Goal: Information Seeking & Learning: Learn about a topic

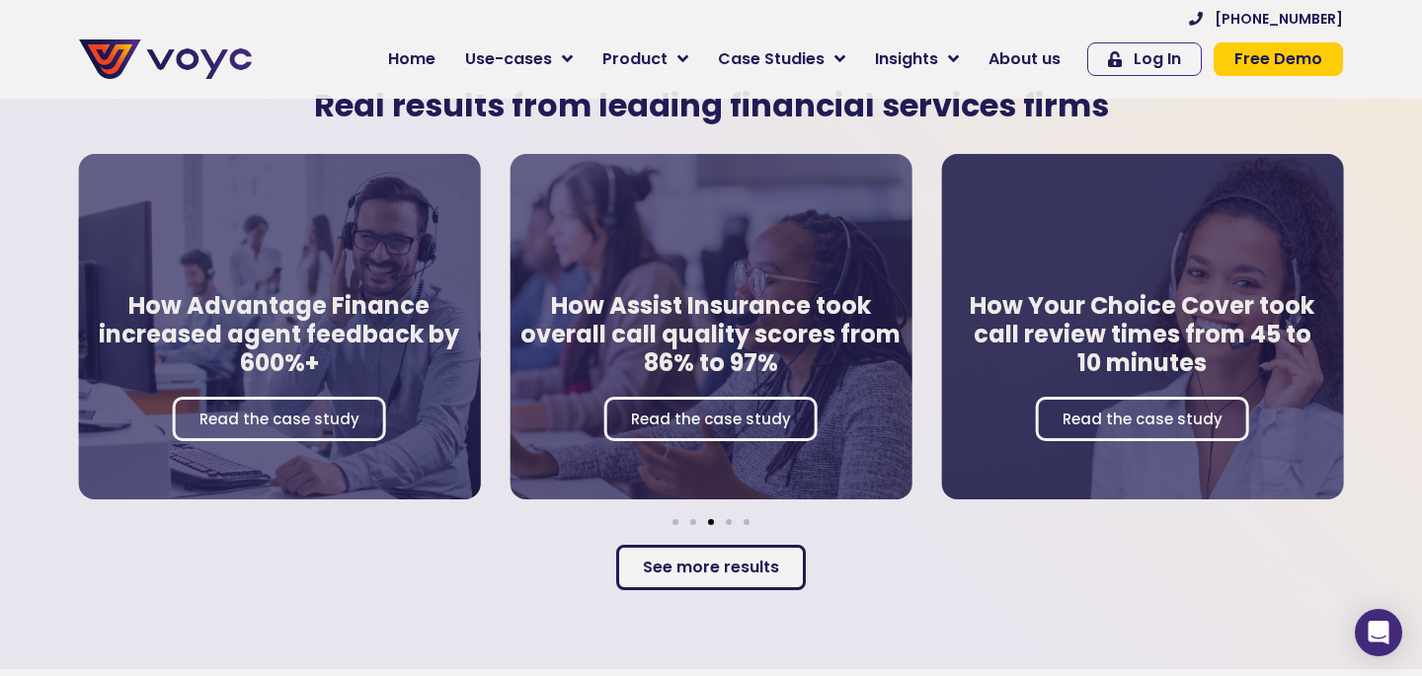
scroll to position [3351, 0]
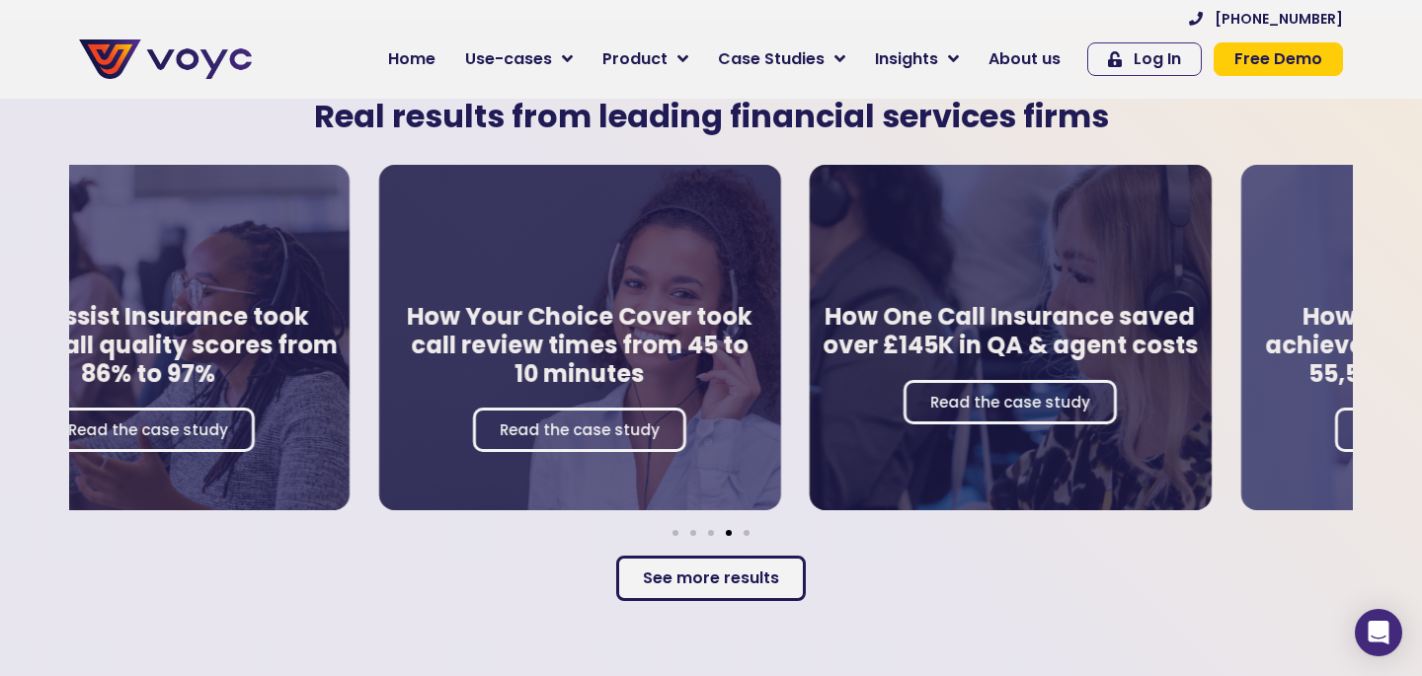
click at [298, 526] on div "How Advantage Finance increased agent feedback by 600%+ Read the case study How…" at bounding box center [711, 345] width 1284 height 381
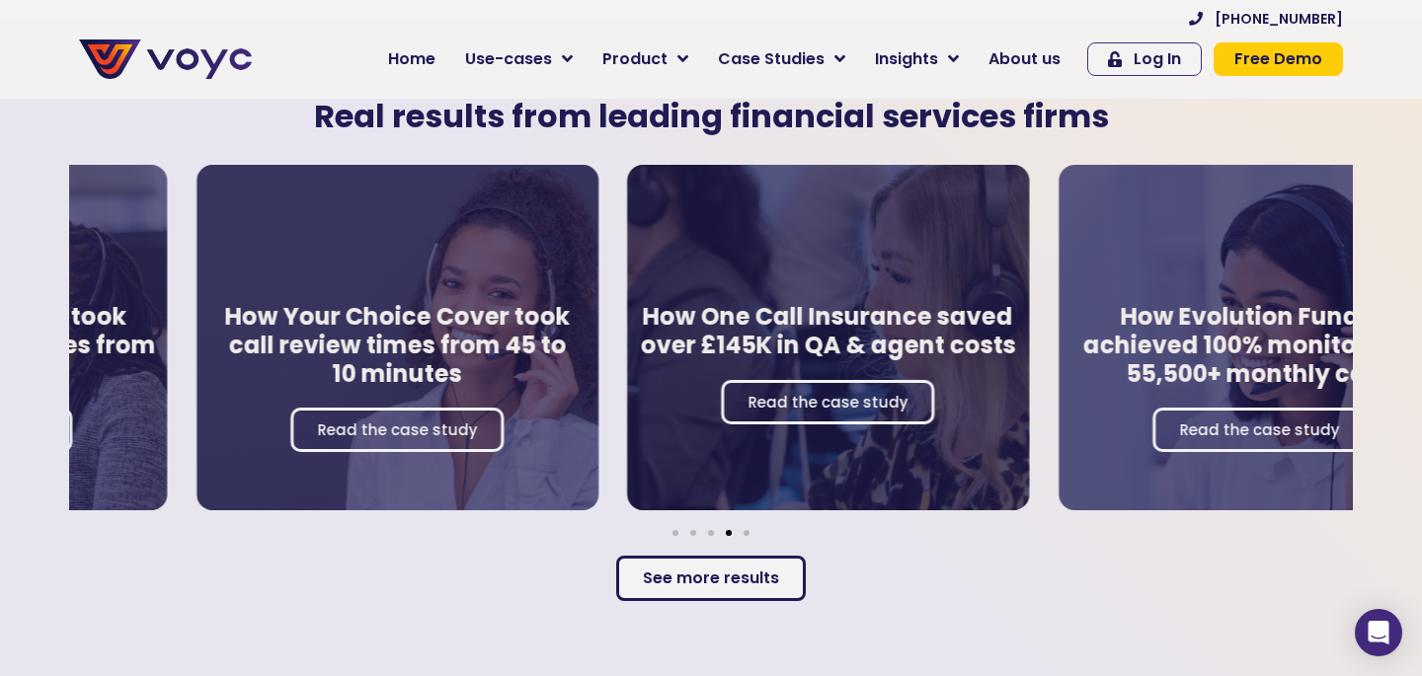
click at [750, 343] on h4 "How One Call Insurance saved over £145K in QA & agent costs" at bounding box center [829, 331] width 382 height 57
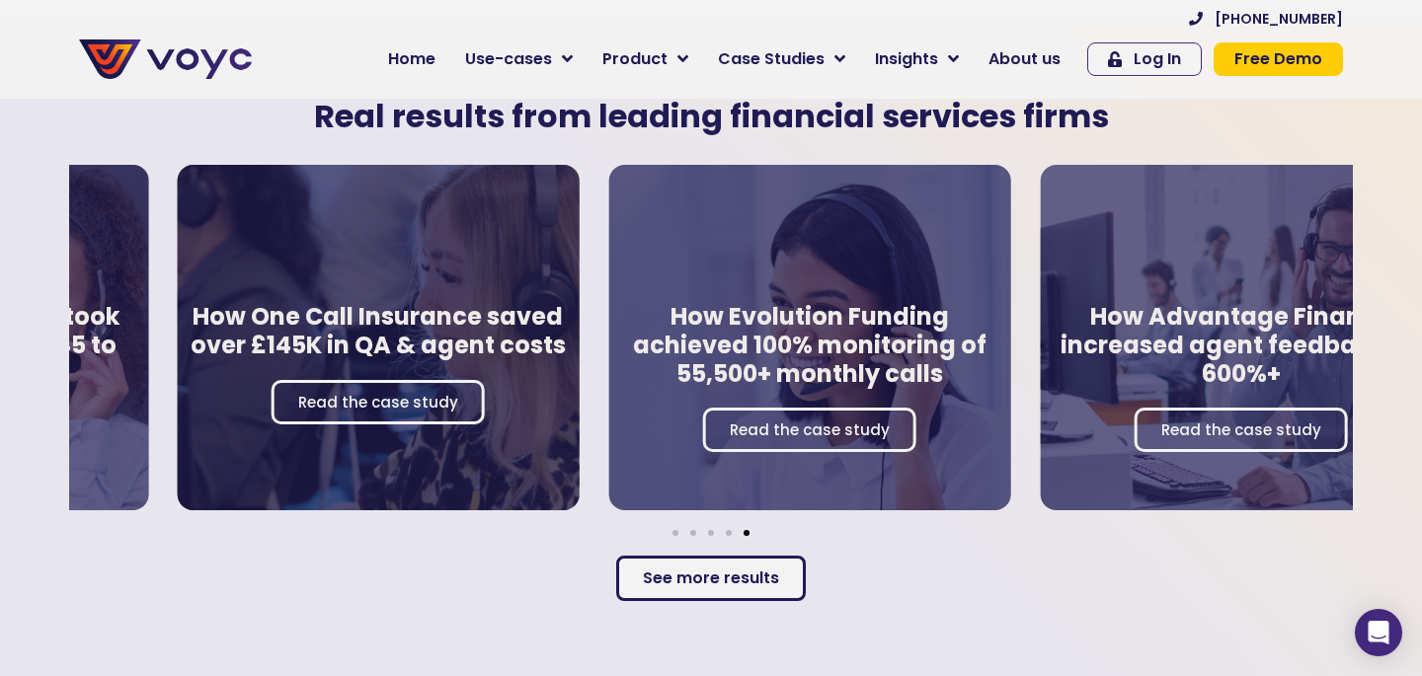
click at [702, 383] on div "How Evolution Funding achieved 100% monitoring of 55,500+ monthly calls Read th…" at bounding box center [810, 338] width 402 height 346
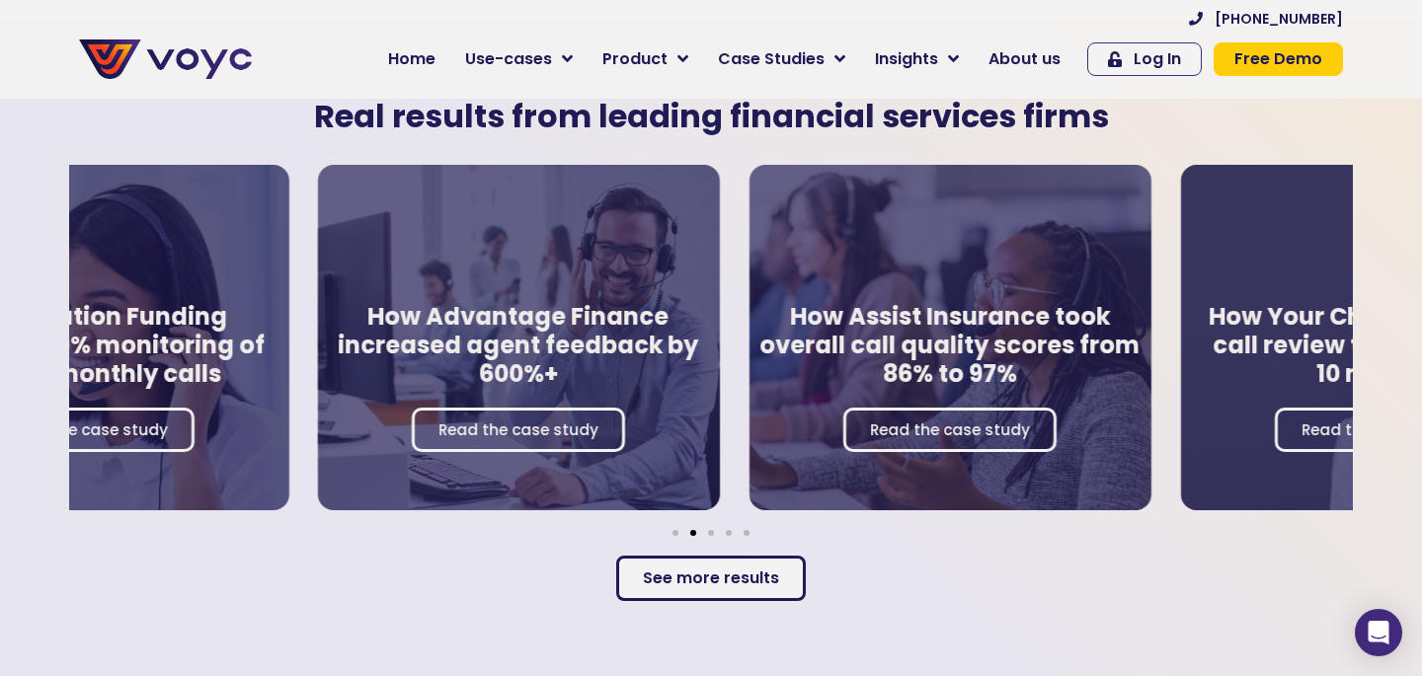
click at [749, 444] on div "How Assist Insurance took overall call quality scores from 86% to 97% Read the …" at bounding box center [950, 338] width 402 height 346
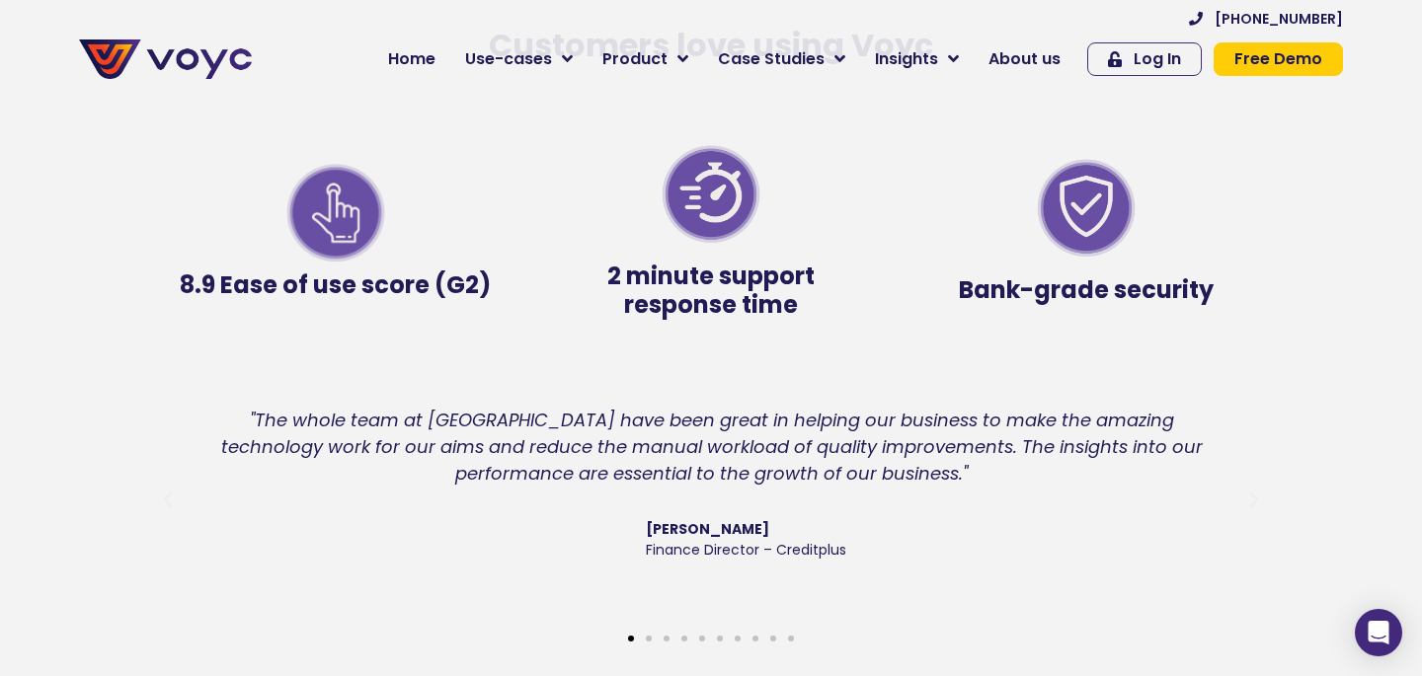
scroll to position [4048, 0]
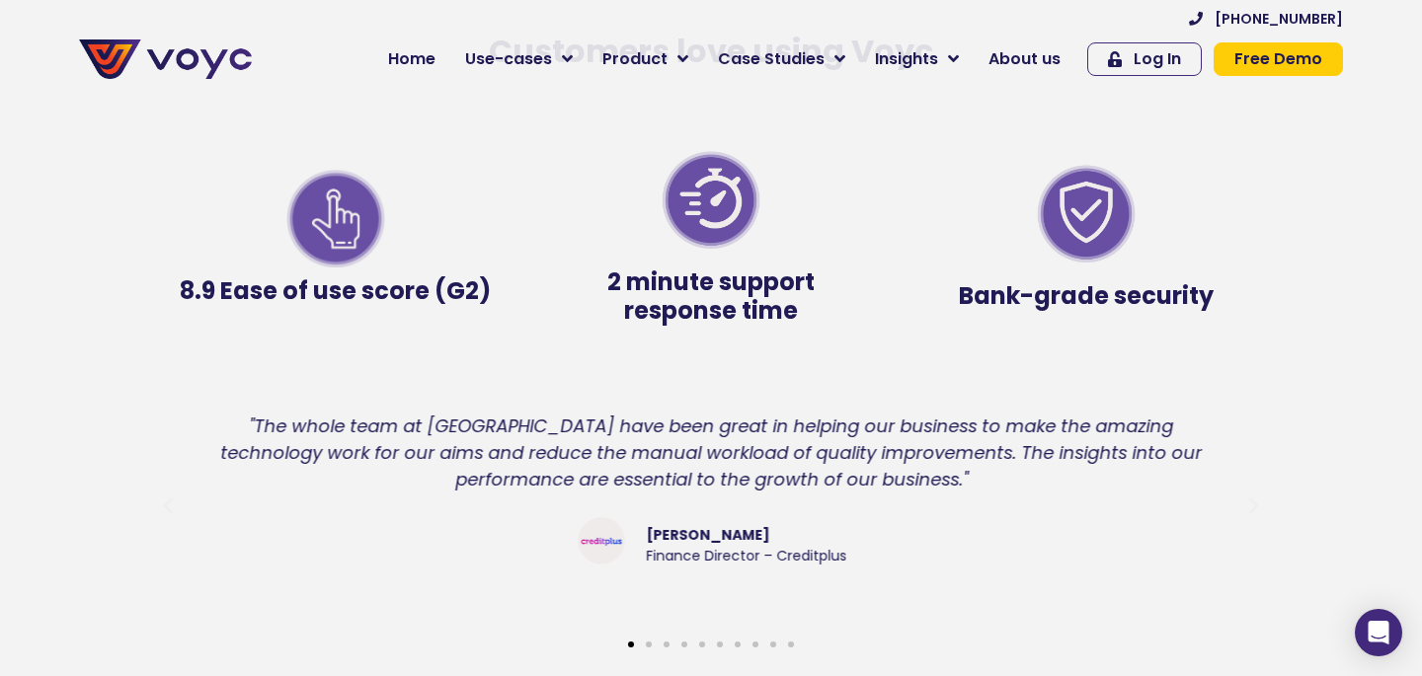
click at [469, 467] on div ""The whole team at [GEOGRAPHIC_DATA] have been great in helping our business to…" at bounding box center [711, 453] width 1030 height 80
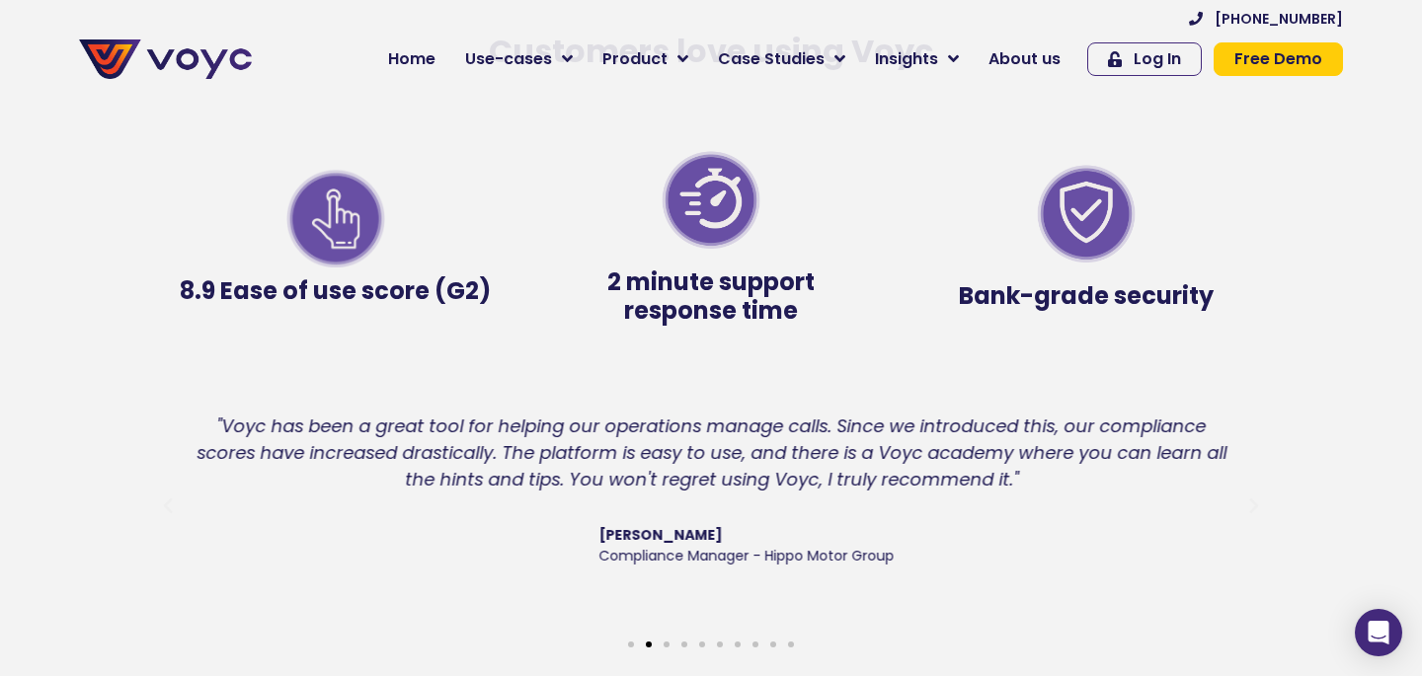
click at [429, 486] on div ""Voyc has been a great tool for helping our operations manage calls. Since we i…" at bounding box center [711, 493] width 1030 height 161
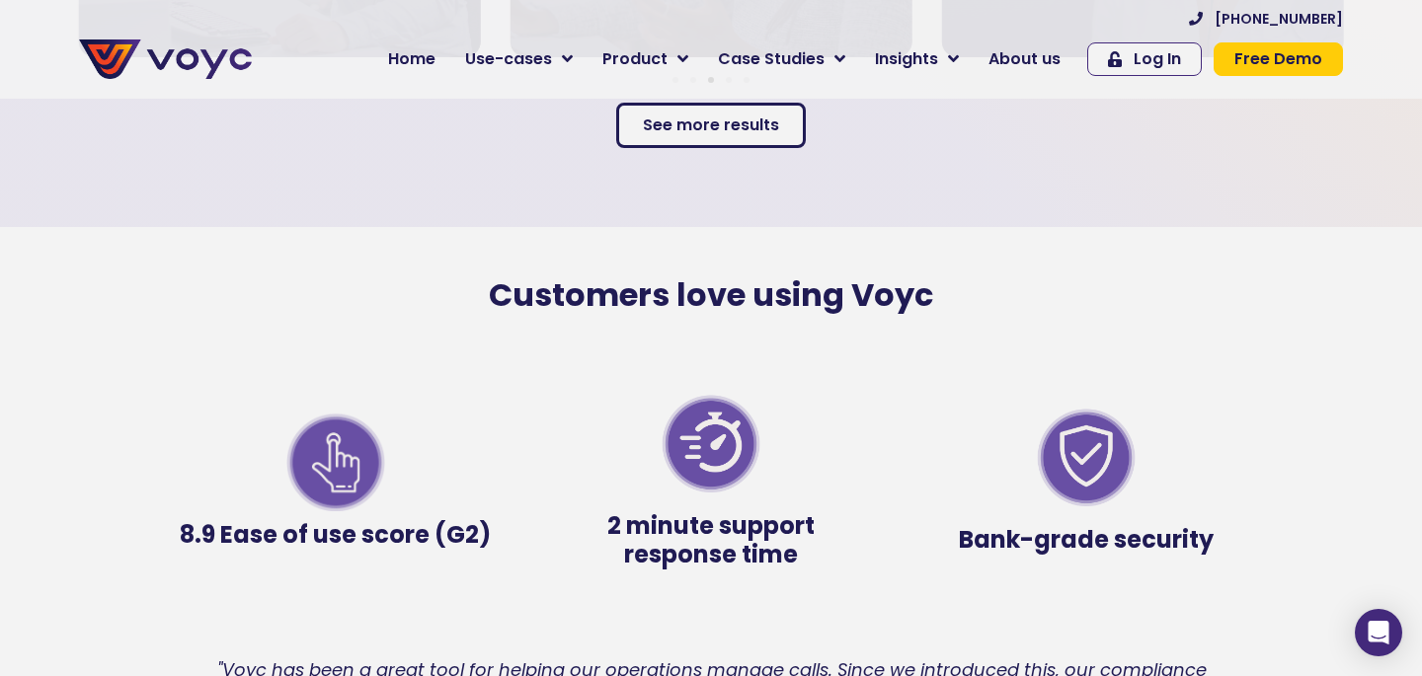
scroll to position [3803, 0]
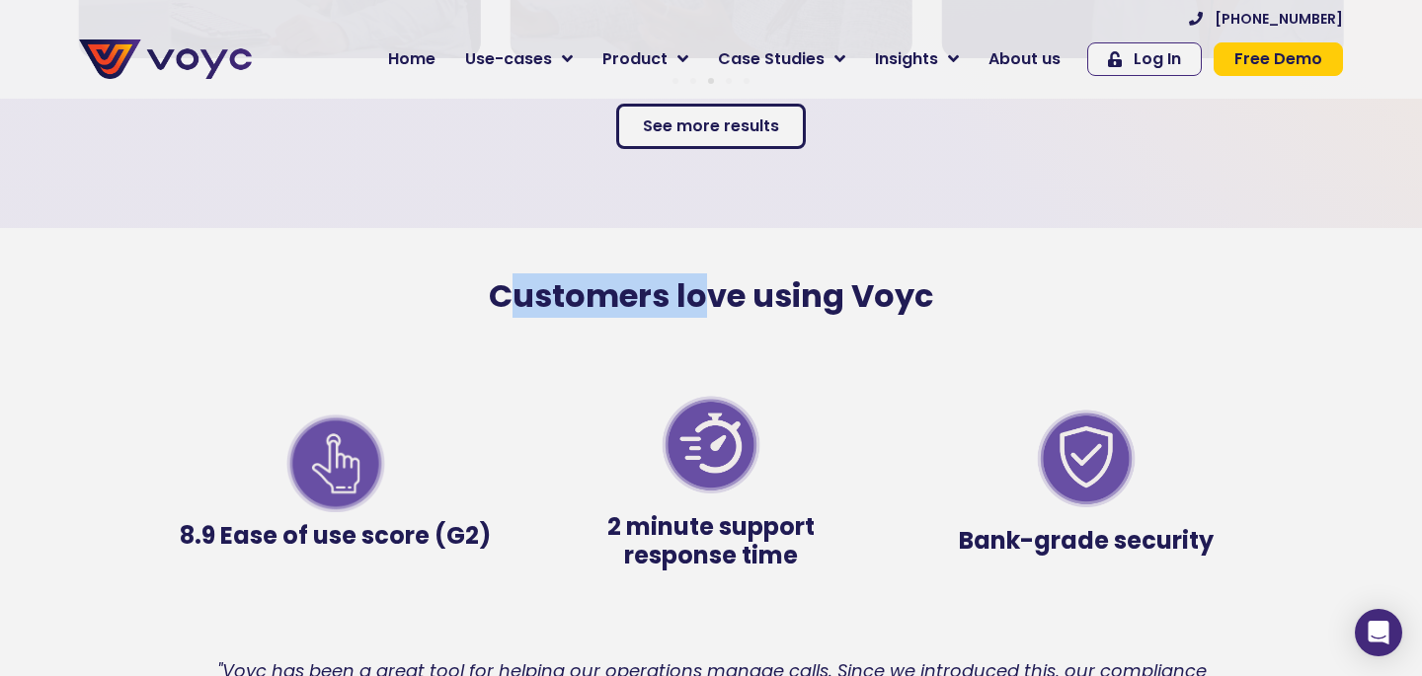
drag, startPoint x: 715, startPoint y: 284, endPoint x: 497, endPoint y: 296, distance: 218.5
click at [497, 296] on h2 "Customers love using Voyc" at bounding box center [711, 296] width 1126 height 38
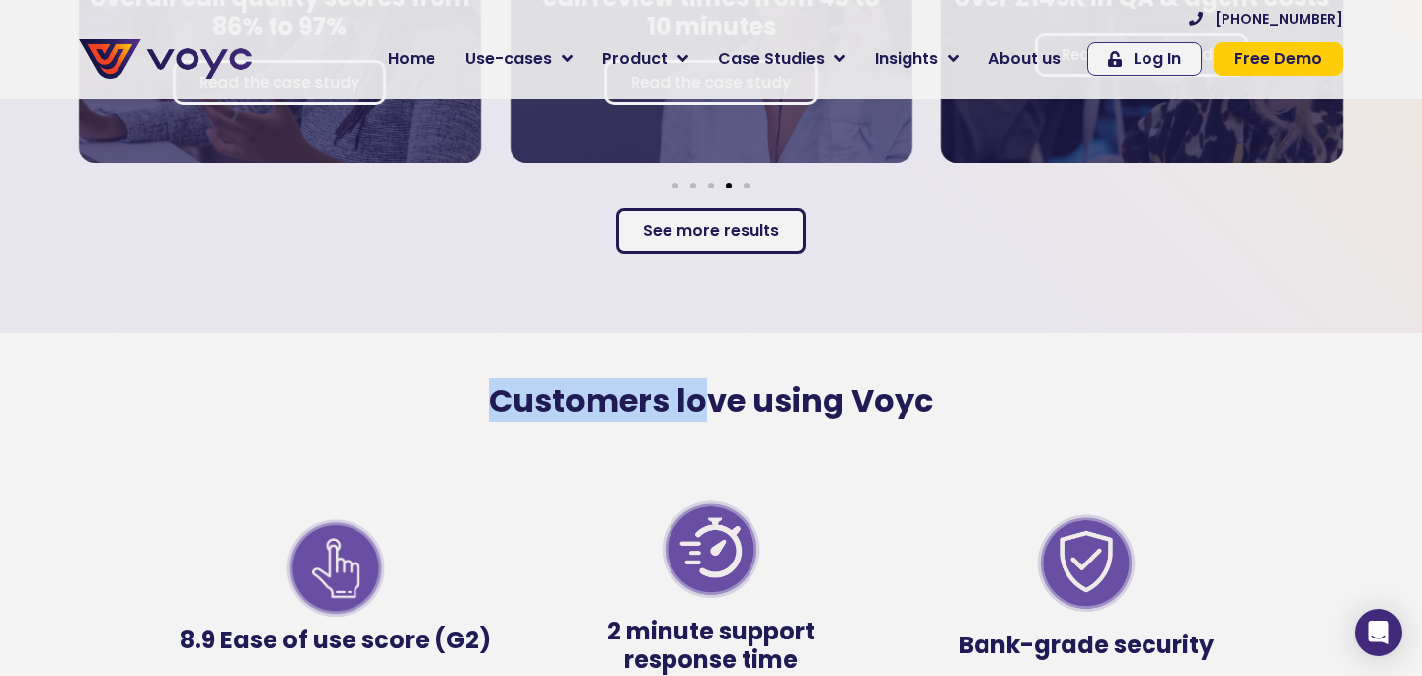
scroll to position [3684, 0]
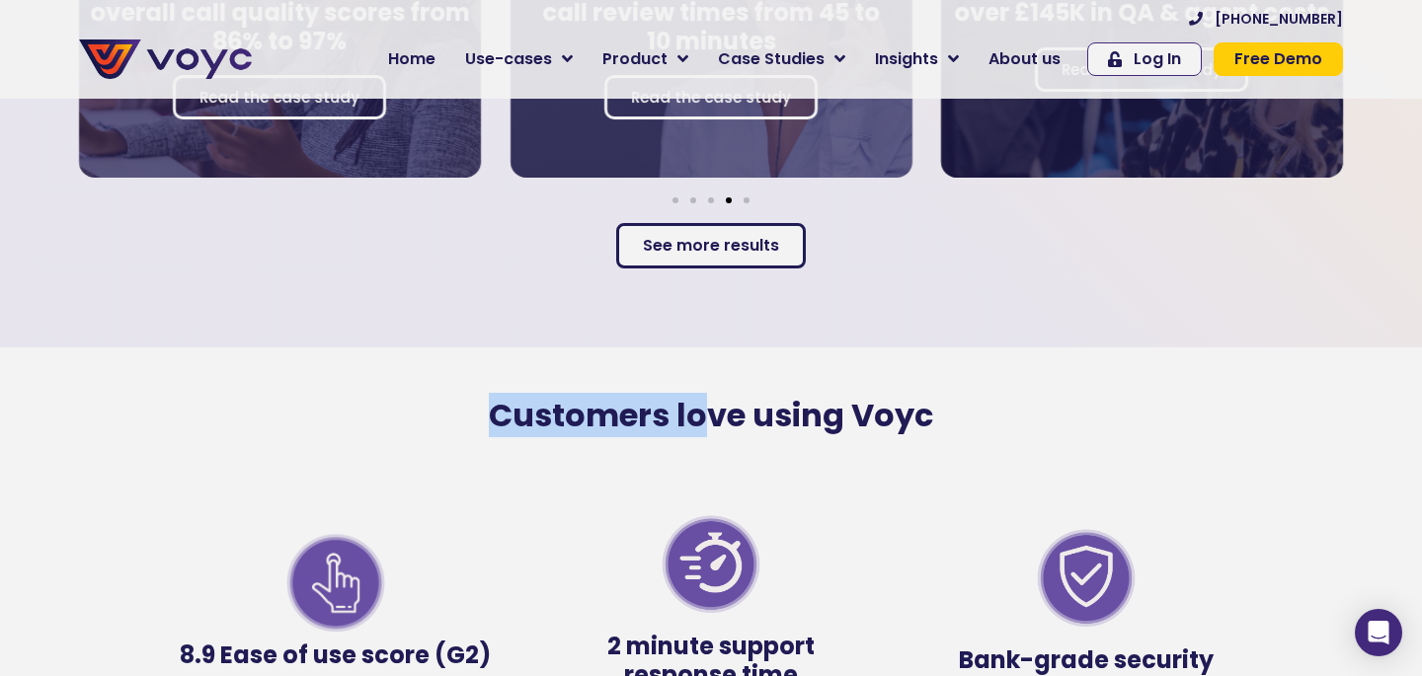
click at [556, 397] on h2 "Customers love using Voyc" at bounding box center [711, 416] width 1126 height 38
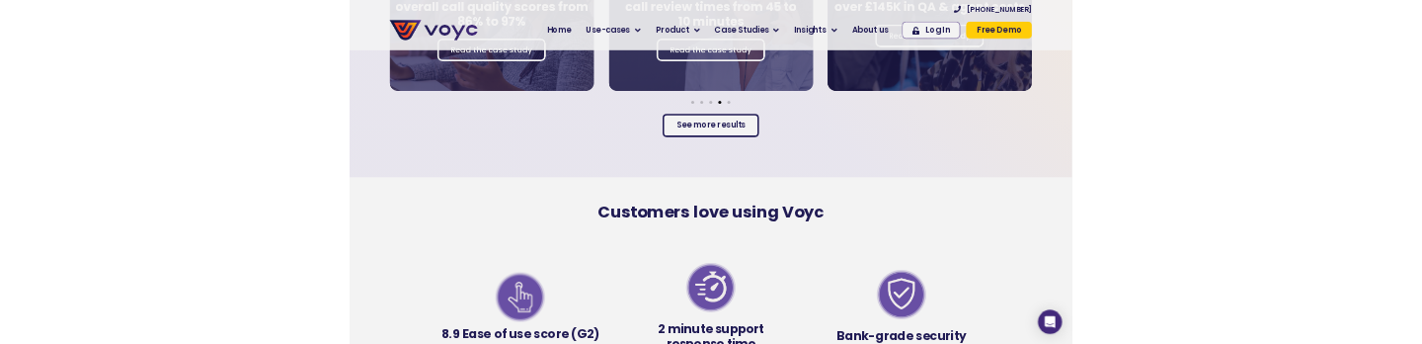
scroll to position [3351, 0]
